Goal: Information Seeking & Learning: Learn about a topic

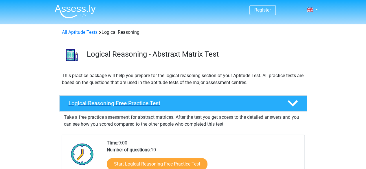
click at [290, 101] on polygon at bounding box center [293, 103] width 10 height 6
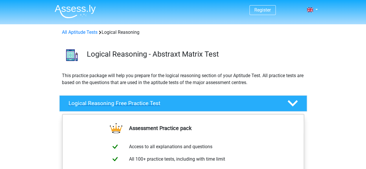
click at [122, 103] on h4 "Logical Reasoning Free Practice Test" at bounding box center [174, 103] width 210 height 7
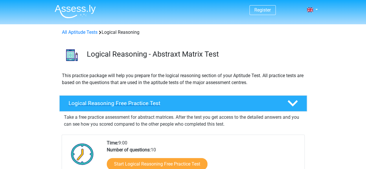
drag, startPoint x: 122, startPoint y: 103, endPoint x: 95, endPoint y: 104, distance: 27.2
click at [95, 104] on h4 "Logical Reasoning Free Practice Test" at bounding box center [174, 103] width 210 height 7
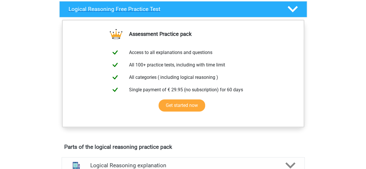
scroll to position [96, 0]
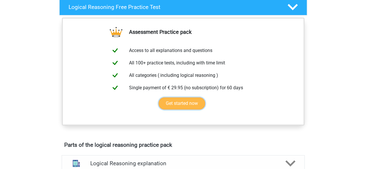
click at [188, 101] on link "Get started now" at bounding box center [182, 104] width 47 height 12
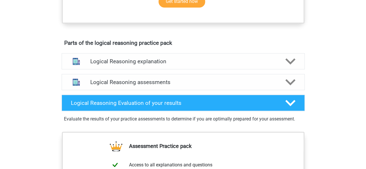
scroll to position [197, 0]
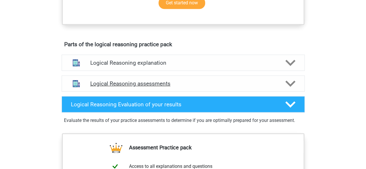
click at [233, 83] on h4 "Logical Reasoning assessments" at bounding box center [183, 83] width 186 height 7
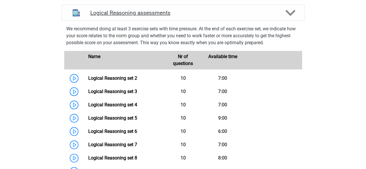
scroll to position [269, 0]
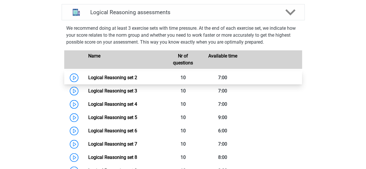
click at [137, 77] on link "Logical Reasoning set 2" at bounding box center [112, 78] width 49 height 6
